Goal: Download file/media

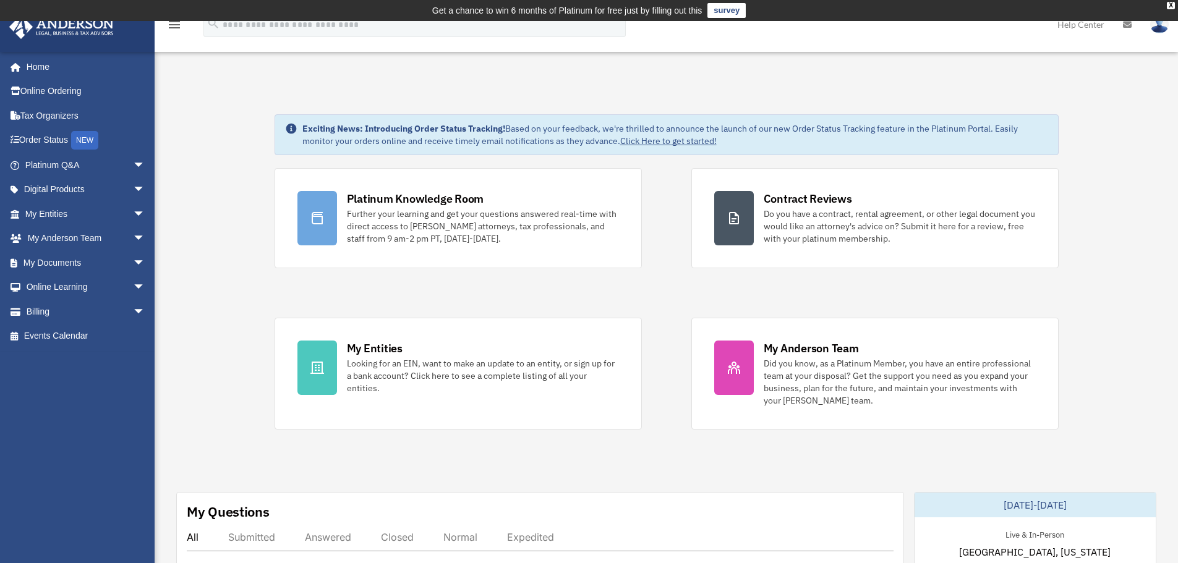
click at [69, 259] on link "My Documents arrow_drop_down" at bounding box center [86, 262] width 155 height 25
click at [133, 263] on span "arrow_drop_down" at bounding box center [145, 262] width 25 height 25
click at [66, 289] on link "Box" at bounding box center [90, 287] width 147 height 25
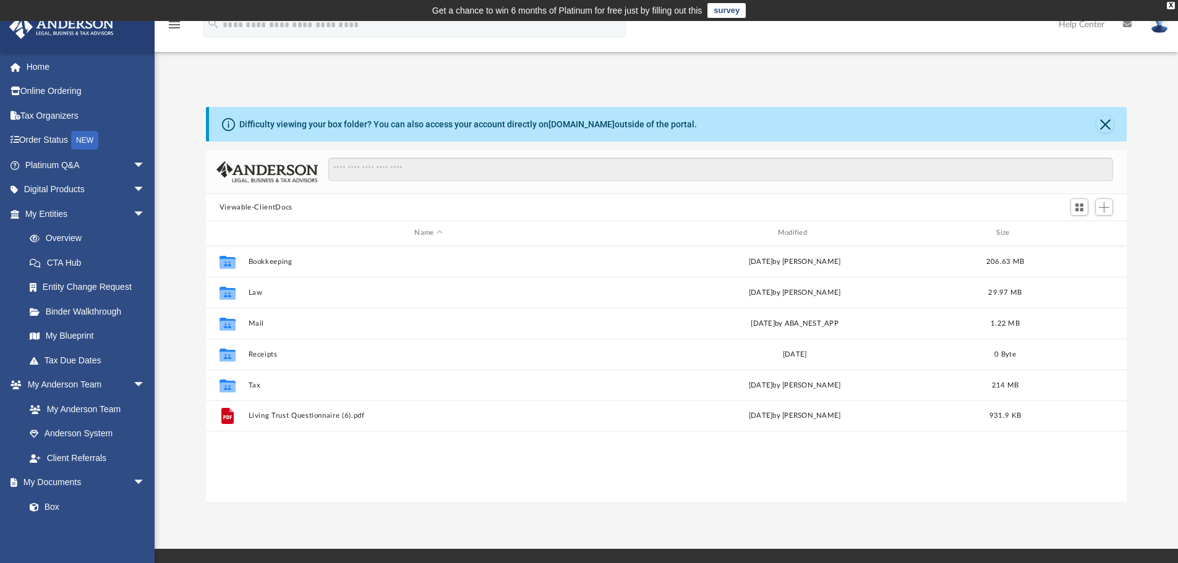
scroll to position [272, 911]
click at [253, 386] on button "Tax" at bounding box center [428, 385] width 360 height 8
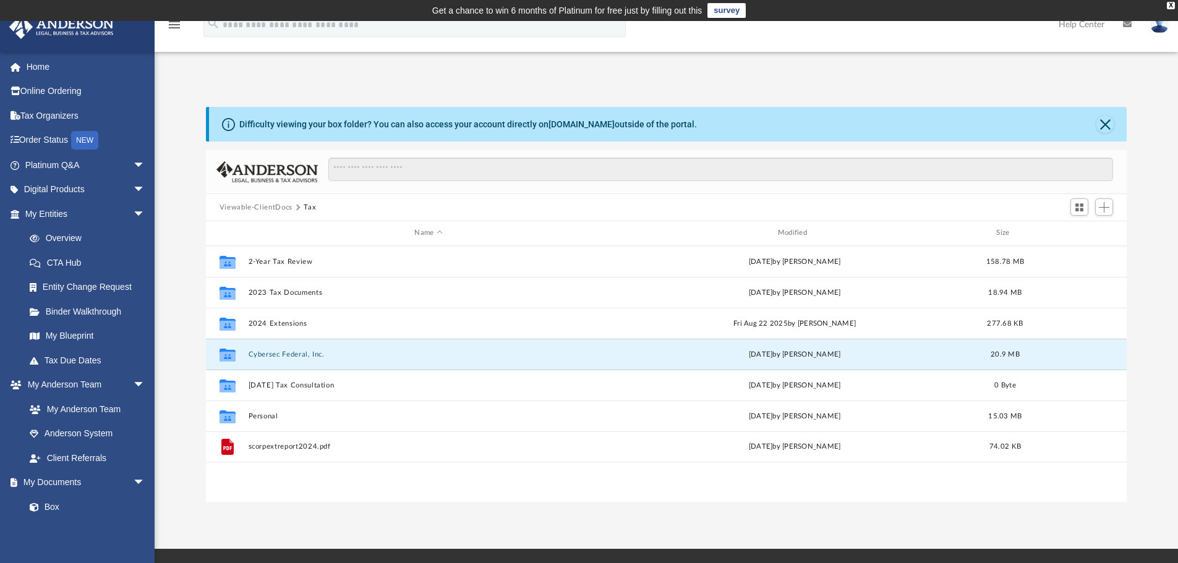
click at [283, 355] on button "Cybersec Federal, Inc." at bounding box center [428, 355] width 360 height 8
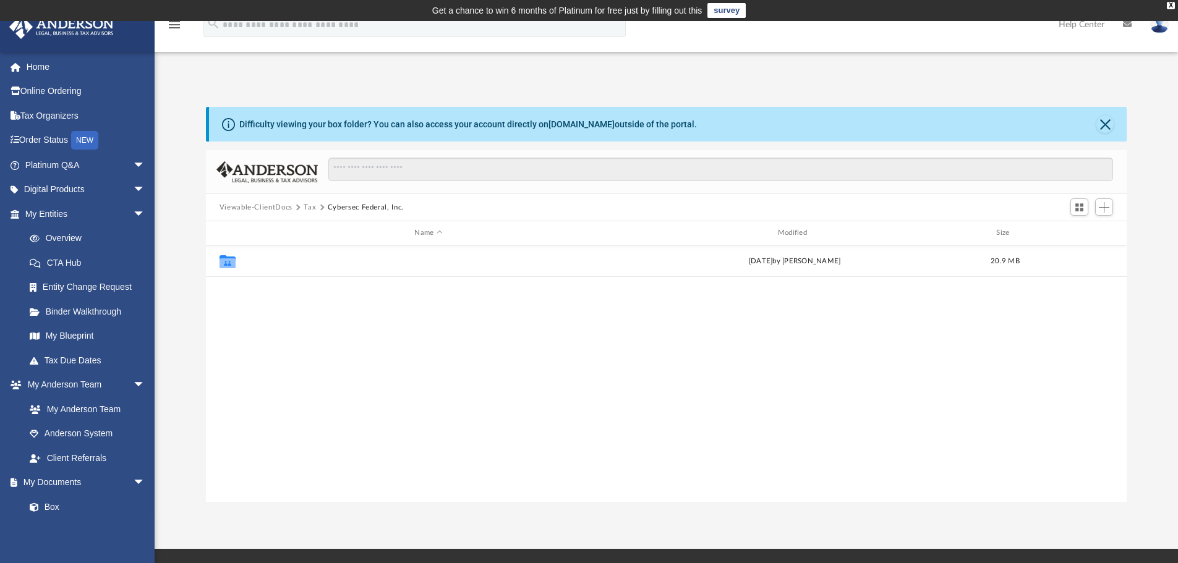
click at [261, 260] on button "2024" at bounding box center [428, 261] width 360 height 8
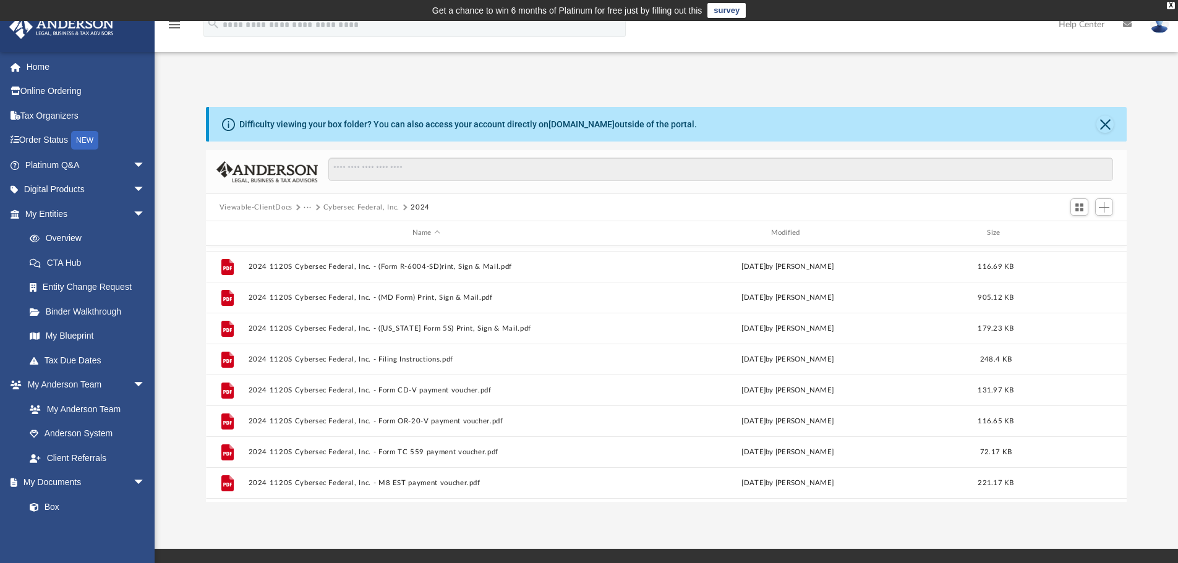
scroll to position [124, 0]
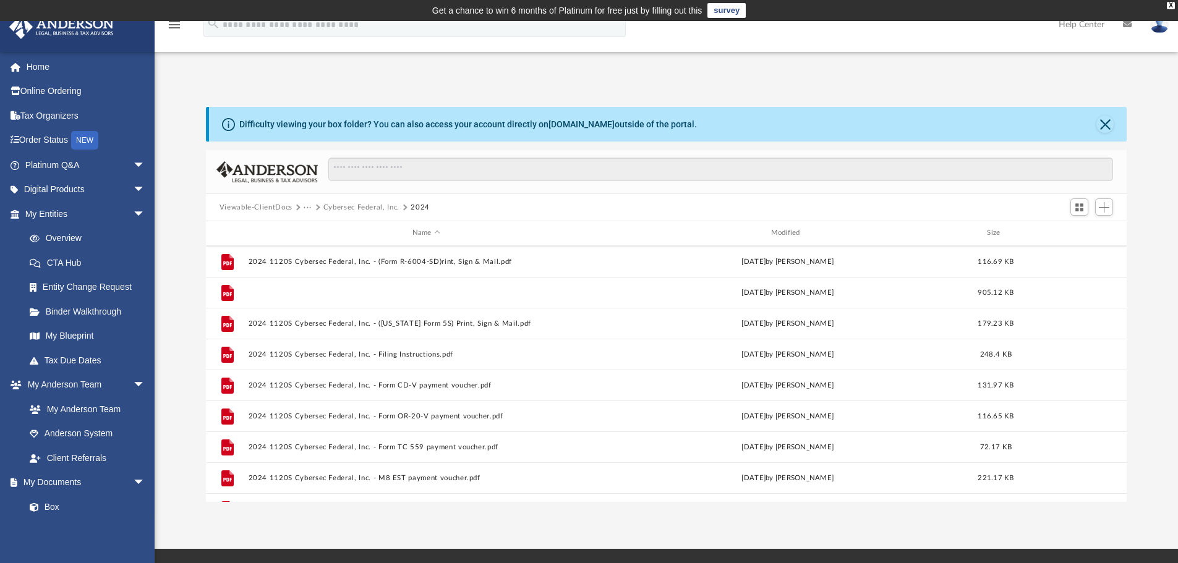
click at [419, 294] on button "2024 1120S Cybersec Federal, Inc. - (MD Form) Print, Sign & Mail.pdf" at bounding box center [426, 293] width 356 height 8
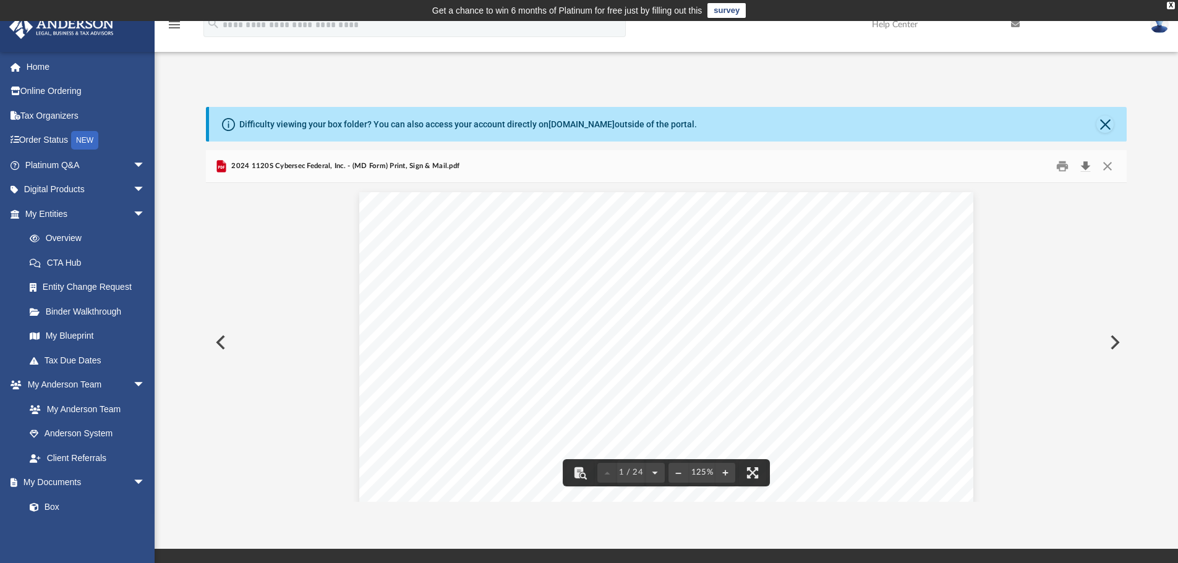
click at [1087, 166] on button "Download" at bounding box center [1085, 166] width 22 height 19
